Goal: Task Accomplishment & Management: Manage account settings

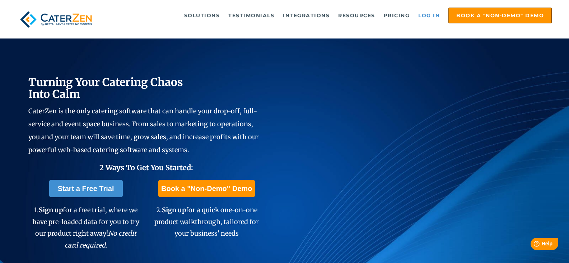
click at [425, 16] on link "Log in" at bounding box center [429, 15] width 29 height 14
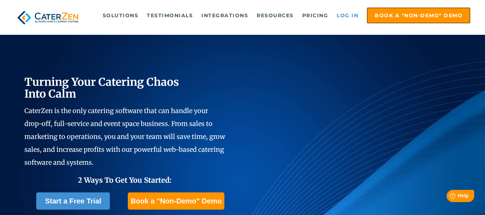
click at [346, 12] on link "Log in" at bounding box center [347, 15] width 29 height 14
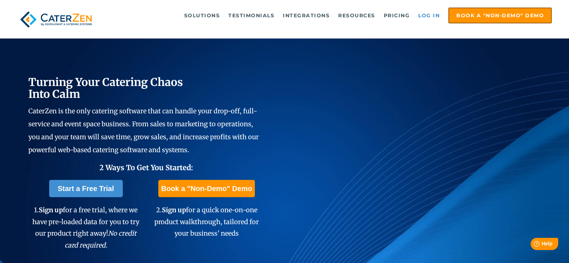
click at [433, 17] on link "Log in" at bounding box center [429, 15] width 29 height 14
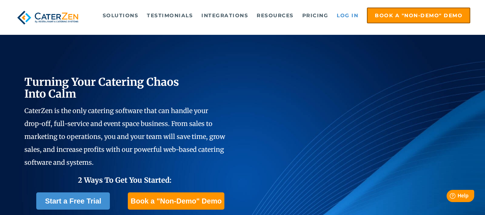
click at [345, 18] on link "Log in" at bounding box center [347, 15] width 29 height 14
click at [348, 18] on link "Log in" at bounding box center [347, 15] width 29 height 14
click at [346, 16] on link "Log in" at bounding box center [347, 15] width 29 height 14
click at [352, 16] on link "Log in" at bounding box center [347, 15] width 29 height 14
